Goal: Find specific page/section: Find specific page/section

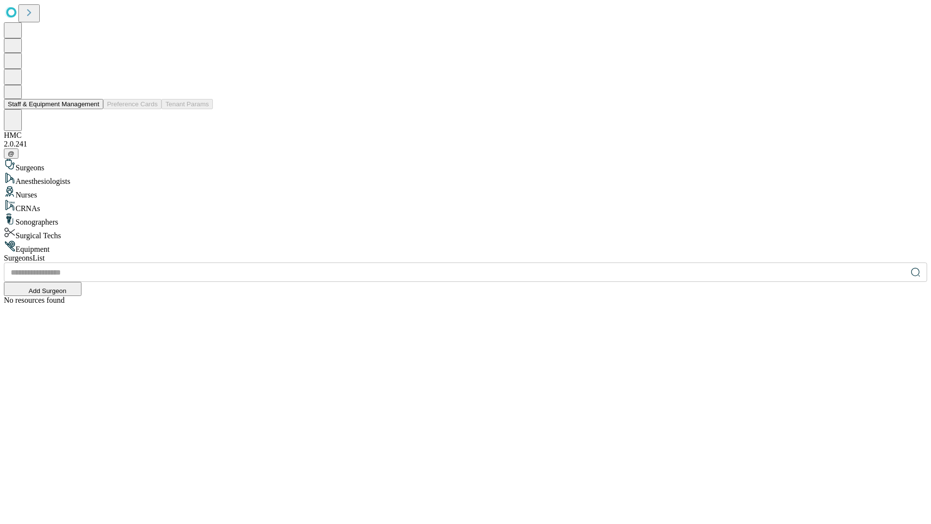
click at [93, 109] on button "Staff & Equipment Management" at bounding box center [53, 104] width 99 height 10
